Goal: Find specific page/section: Find specific page/section

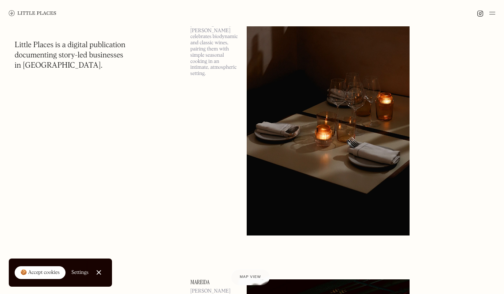
scroll to position [357, 0]
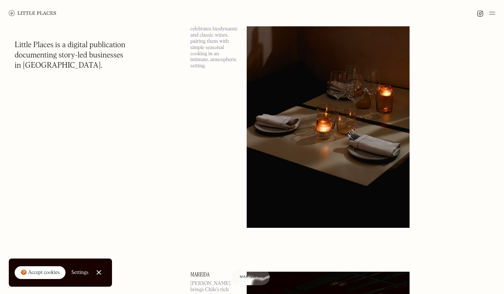
click at [46, 273] on div "🍪 Accept cookies" at bounding box center [39, 272] width 39 height 7
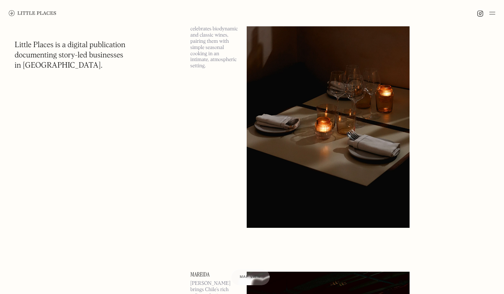
click at [491, 13] on img at bounding box center [492, 13] width 6 height 9
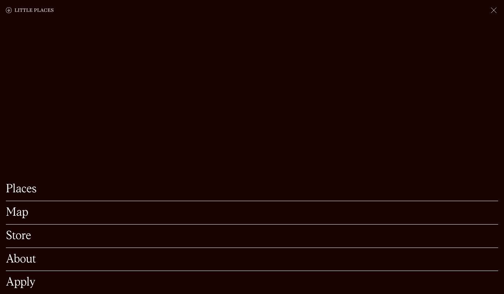
click at [25, 207] on link "Map" at bounding box center [252, 212] width 492 height 11
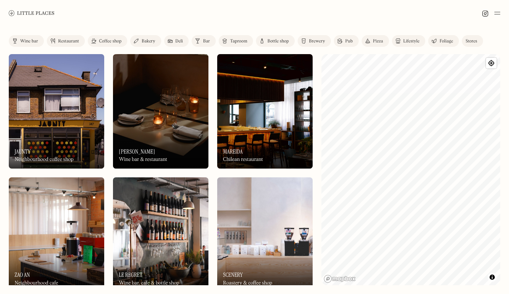
click at [321, 169] on div "Label Wine bar Restaurant Coffee shop Bakery Deli Bar Taproom Bottle shop Brewe…" at bounding box center [254, 160] width 509 height 268
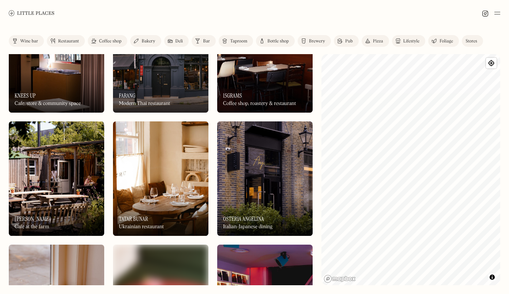
scroll to position [323, 0]
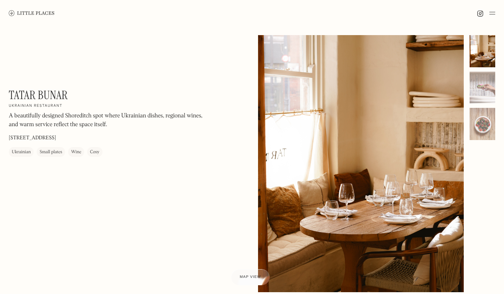
click at [473, 55] on div at bounding box center [483, 51] width 26 height 32
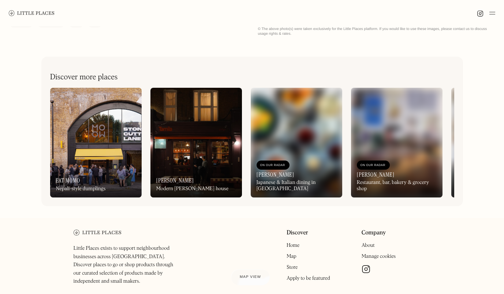
scroll to position [277, 0]
